Goal: Task Accomplishment & Management: Manage account settings

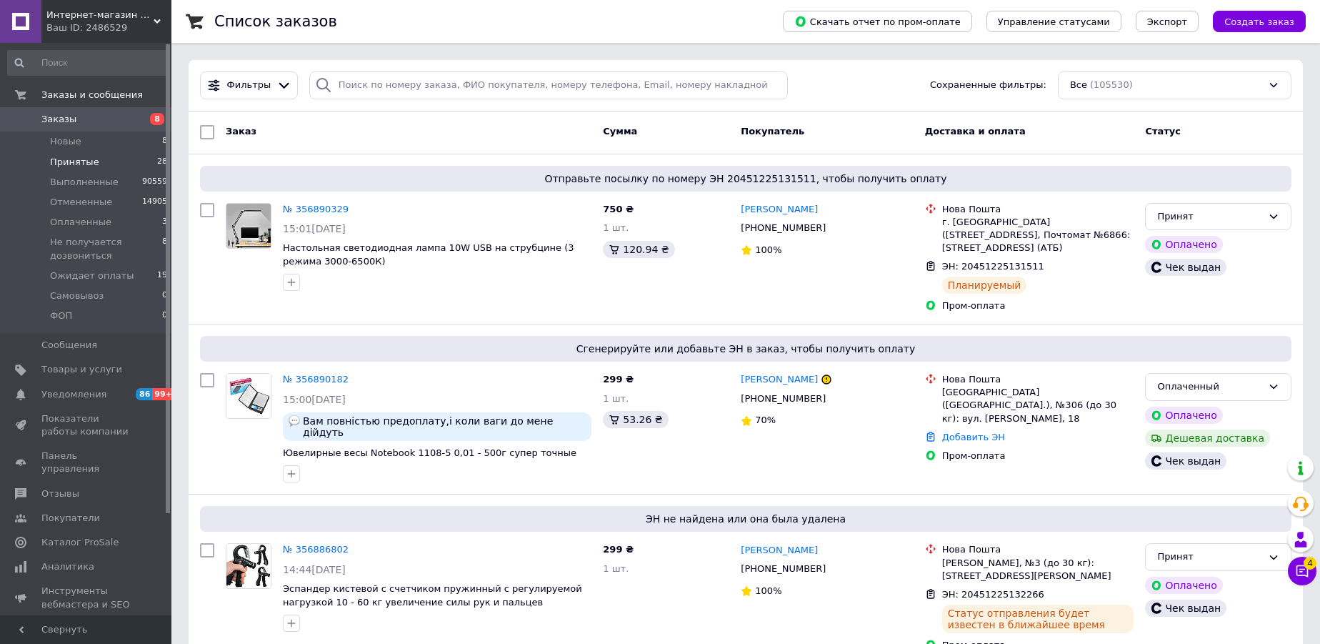
click at [87, 159] on span "Принятые" at bounding box center [74, 162] width 49 height 13
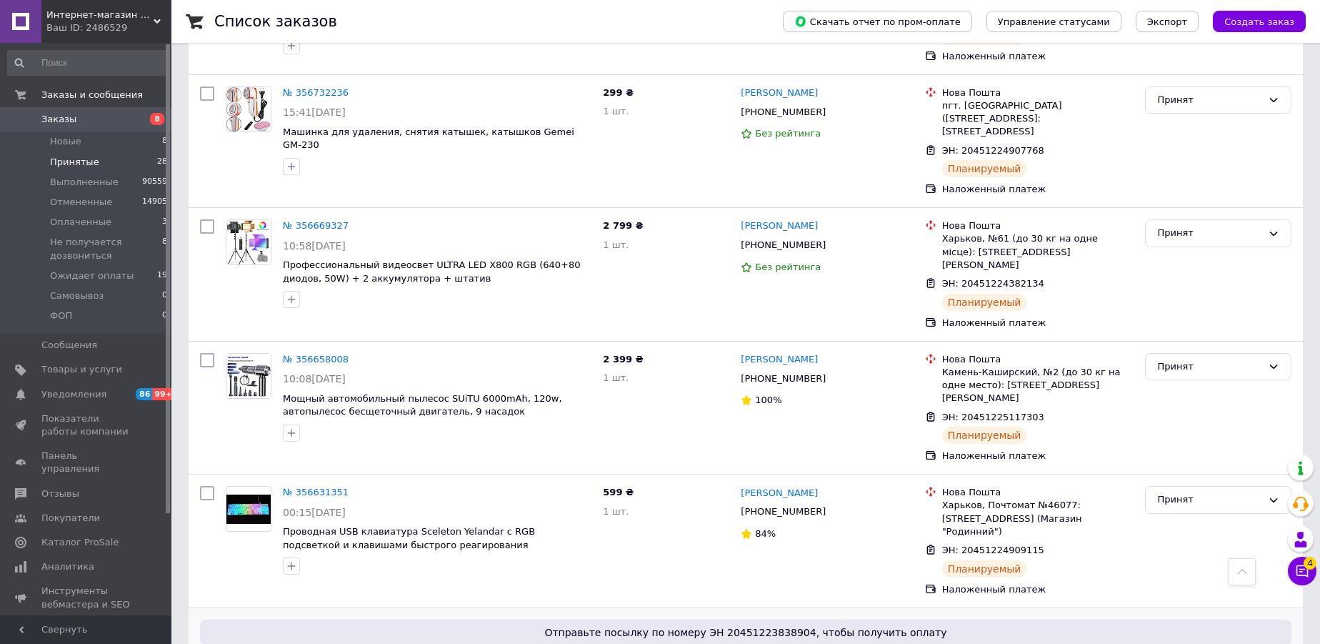
scroll to position [5140, 0]
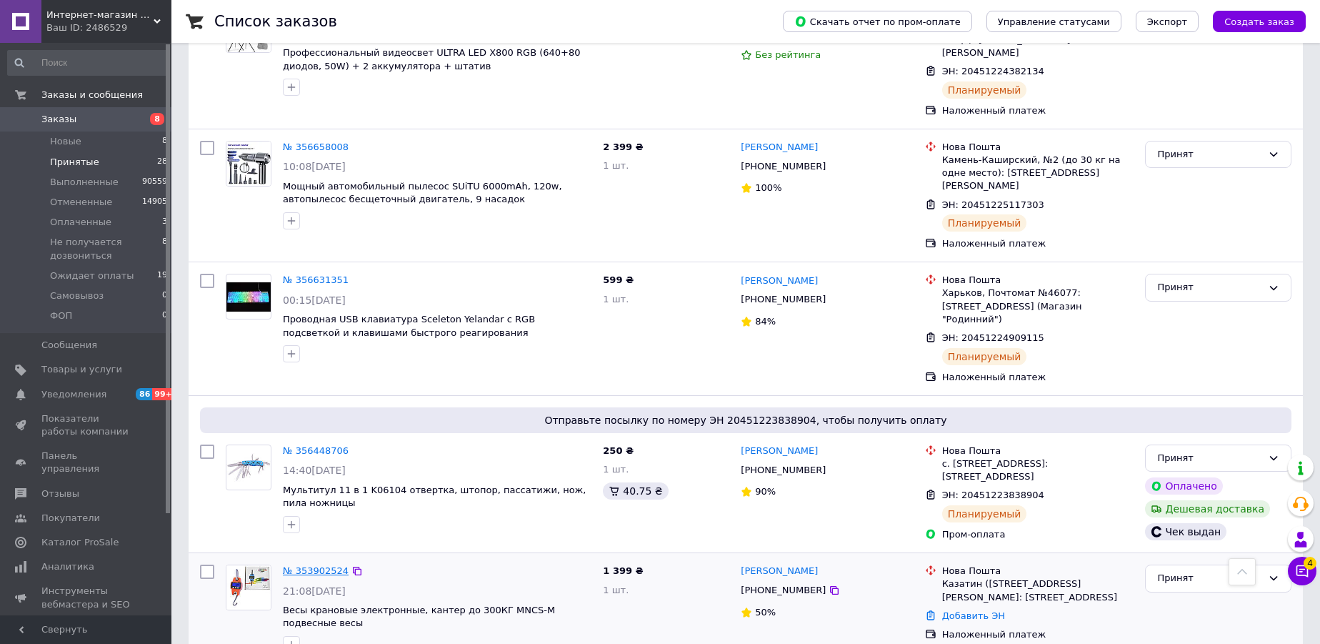
click at [320, 565] on link "№ 353902524" at bounding box center [316, 570] width 66 height 11
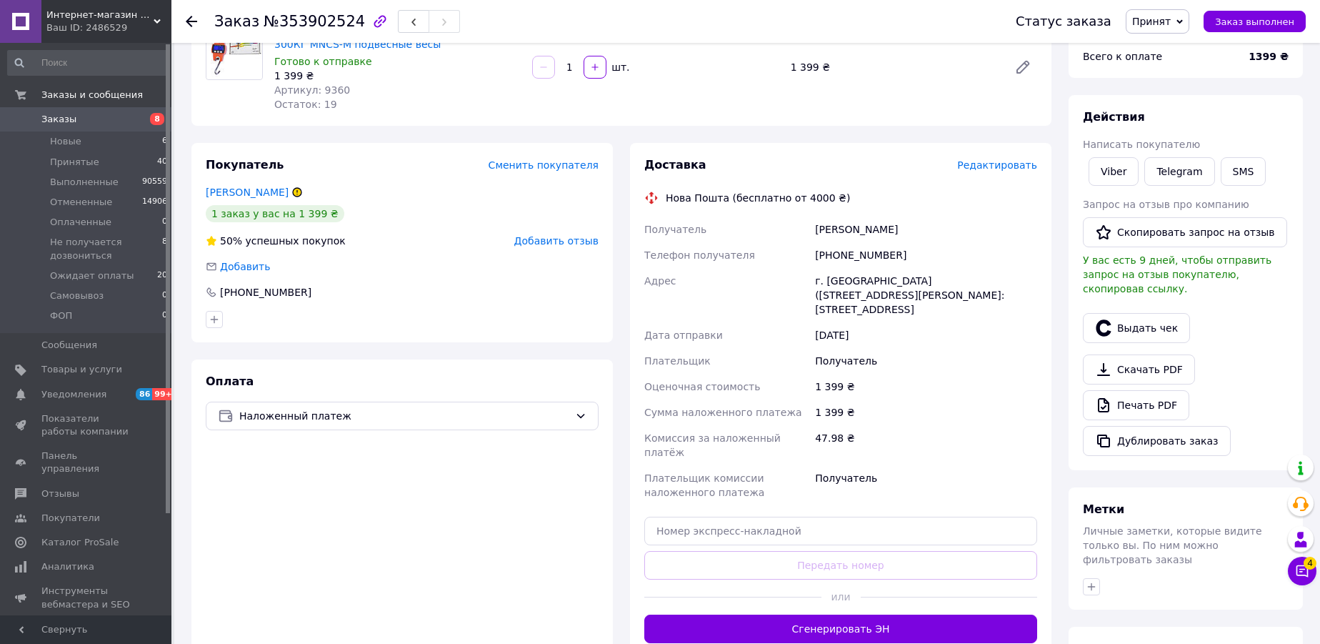
scroll to position [259, 0]
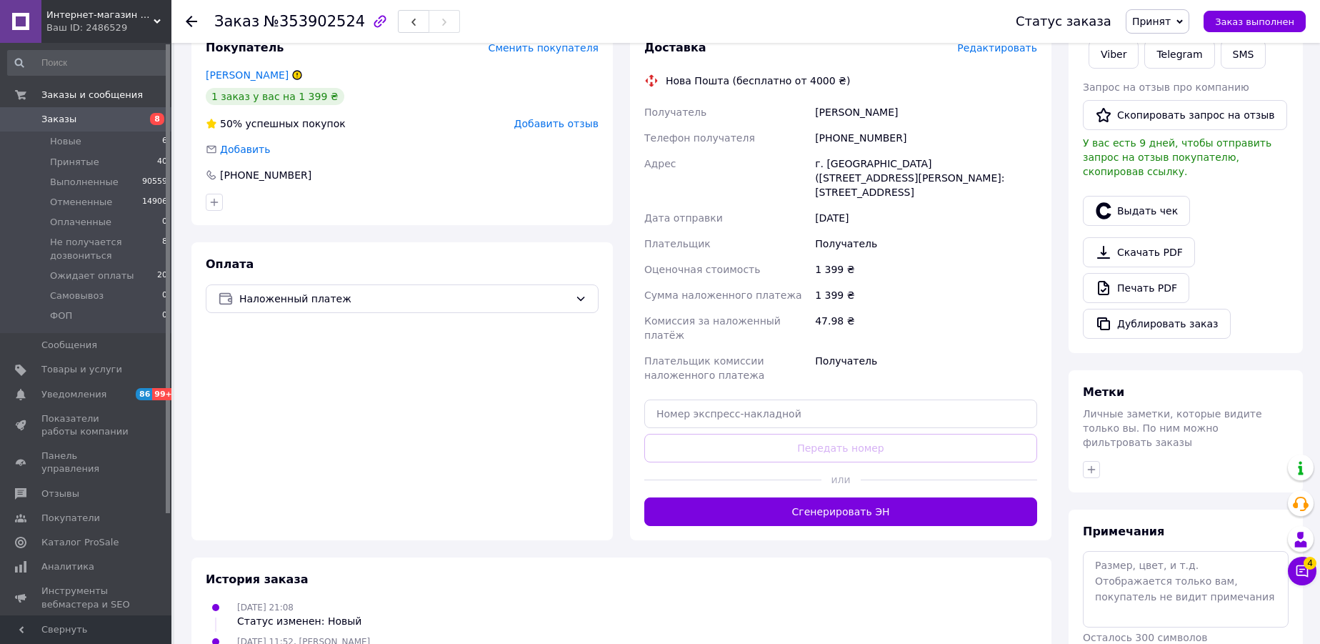
click at [189, 21] on use at bounding box center [191, 21] width 11 height 11
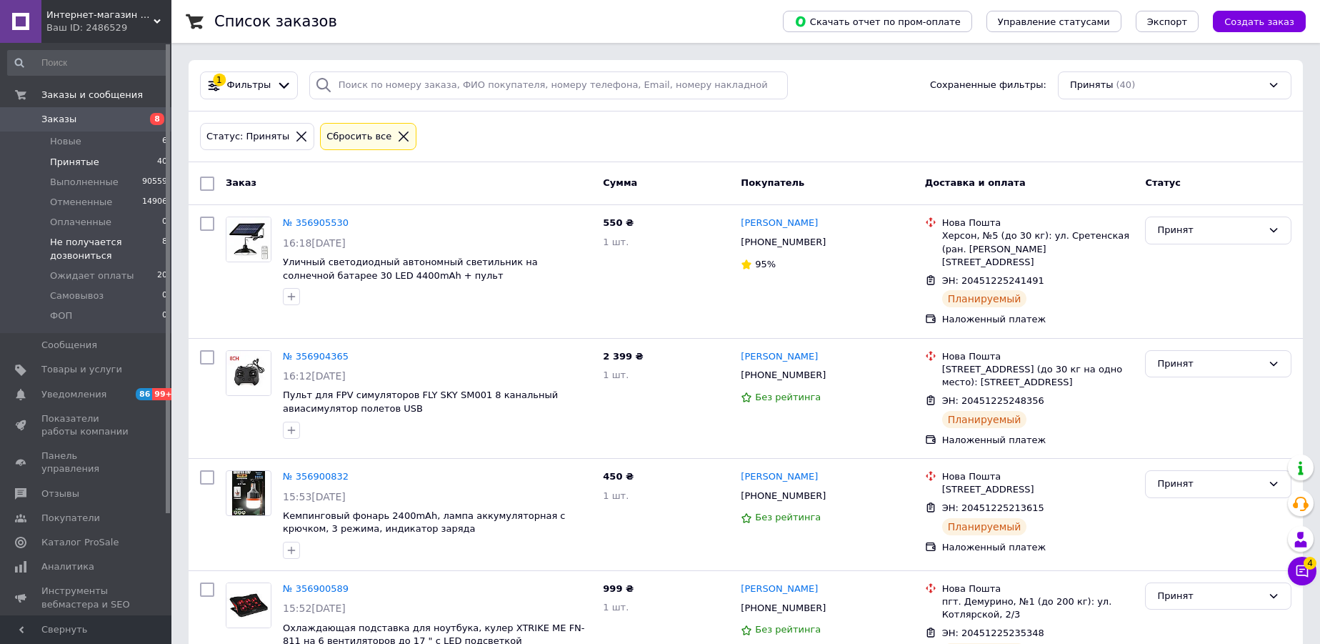
click at [106, 243] on span "Не получается дозвониться" at bounding box center [106, 249] width 112 height 26
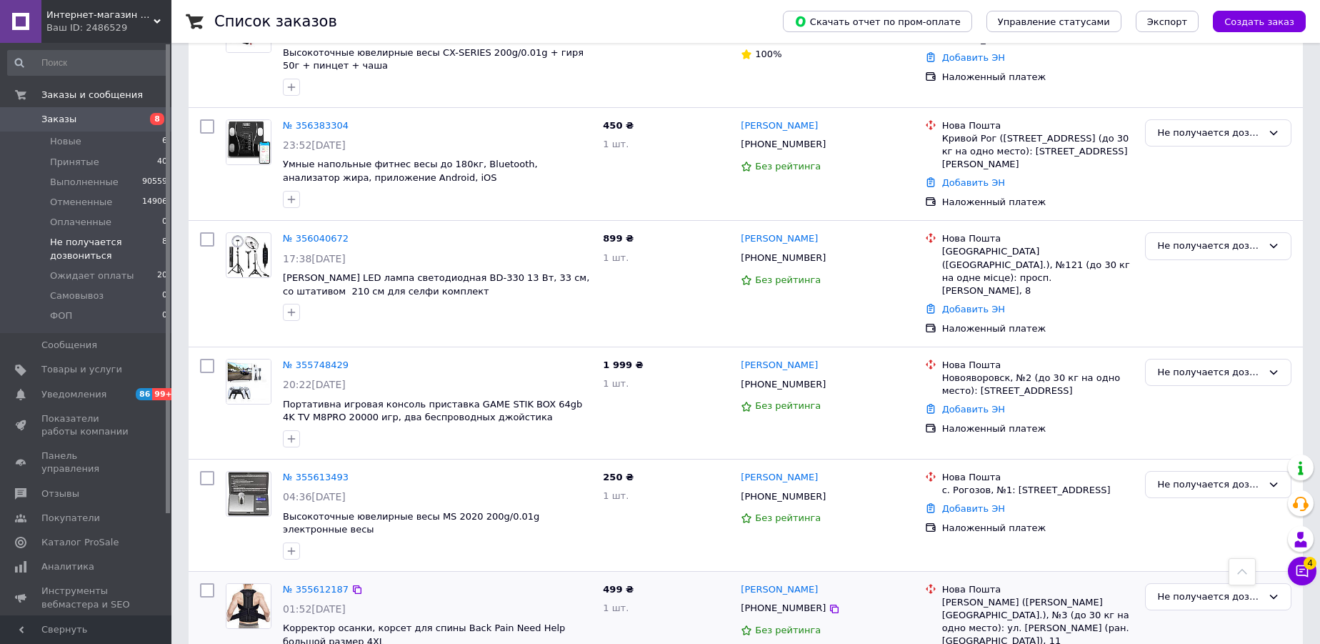
scroll to position [486, 0]
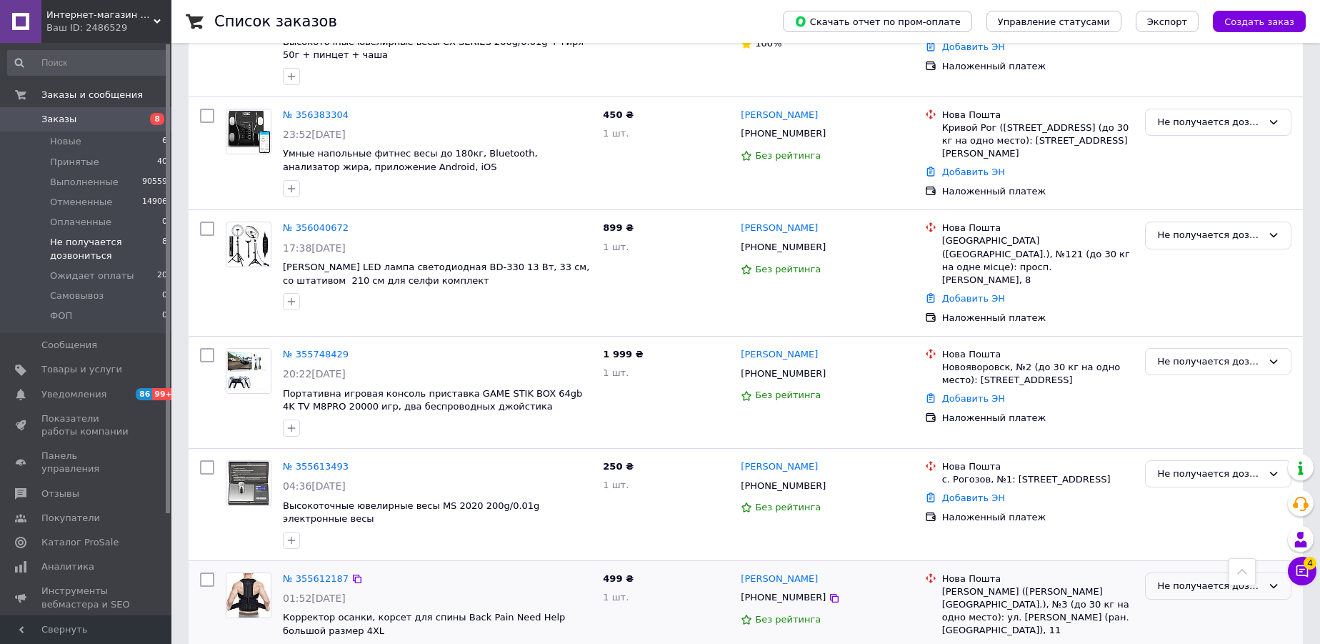
click at [1183, 579] on div "Не получается дозвониться" at bounding box center [1209, 586] width 105 height 15
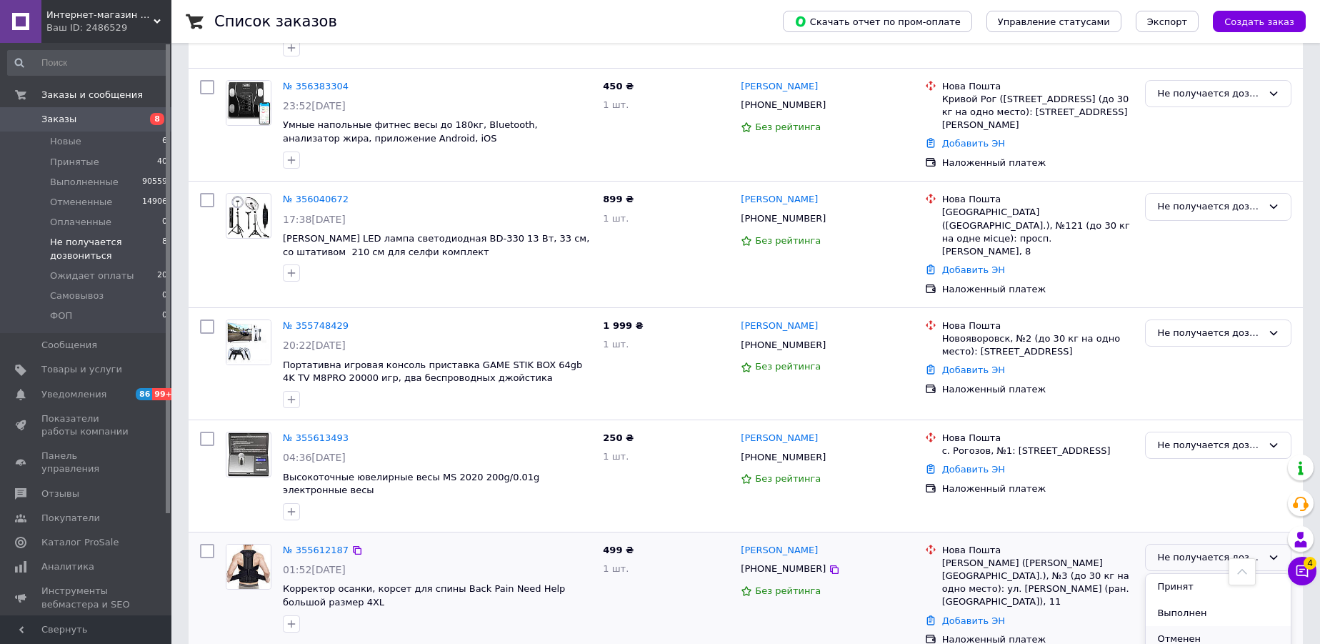
click at [1177, 626] on li "Отменен" at bounding box center [1218, 639] width 145 height 26
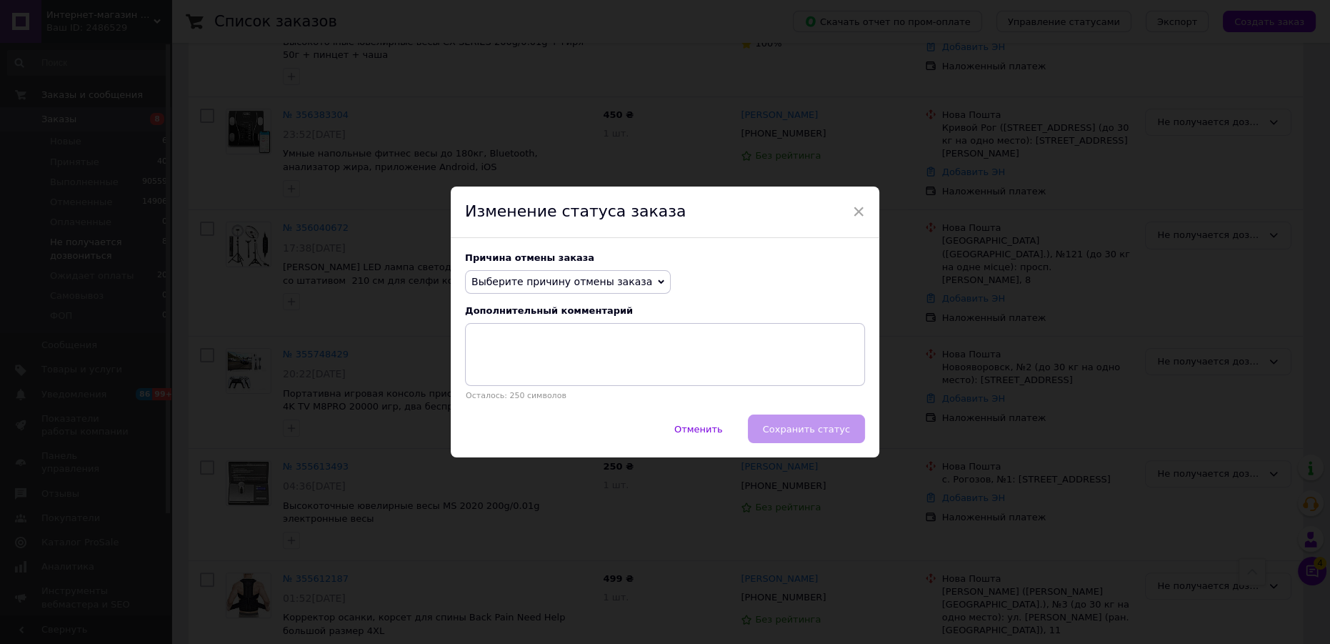
click at [618, 283] on span "Выберите причину отмены заказа" at bounding box center [561, 281] width 181 height 11
click at [559, 418] on li "Не получается дозвониться" at bounding box center [568, 410] width 204 height 20
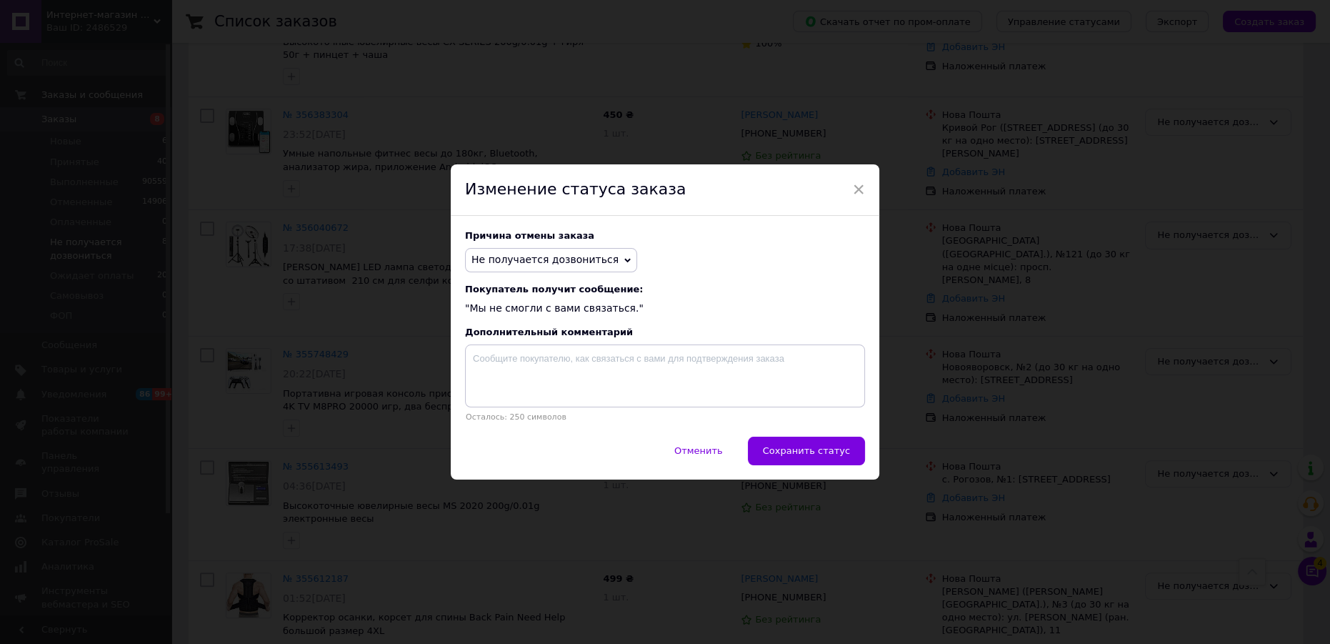
click at [824, 453] on span "Сохранить статус" at bounding box center [806, 450] width 87 height 11
